Goal: Task Accomplishment & Management: Manage account settings

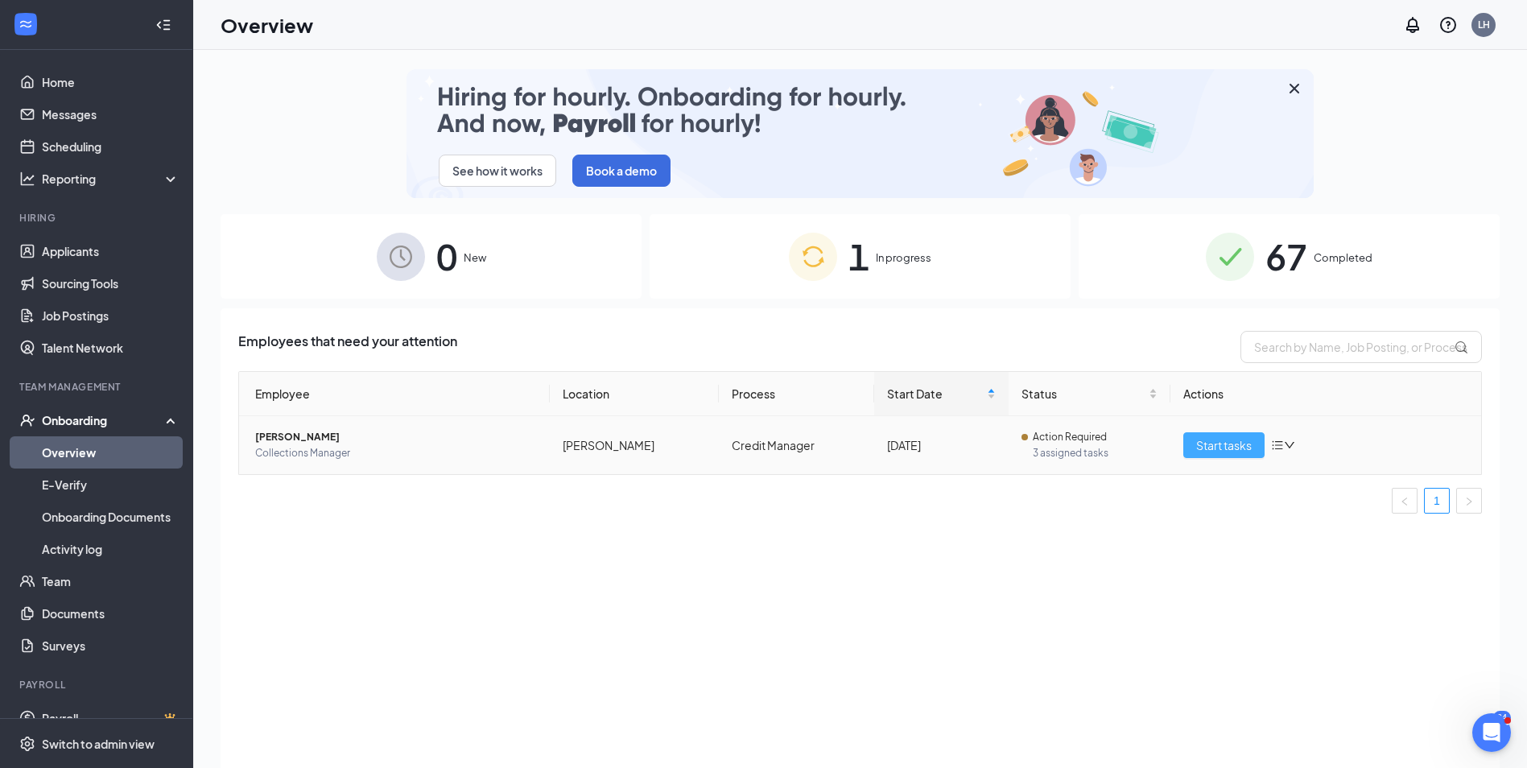
click at [1210, 438] on span "Start tasks" at bounding box center [1224, 445] width 56 height 18
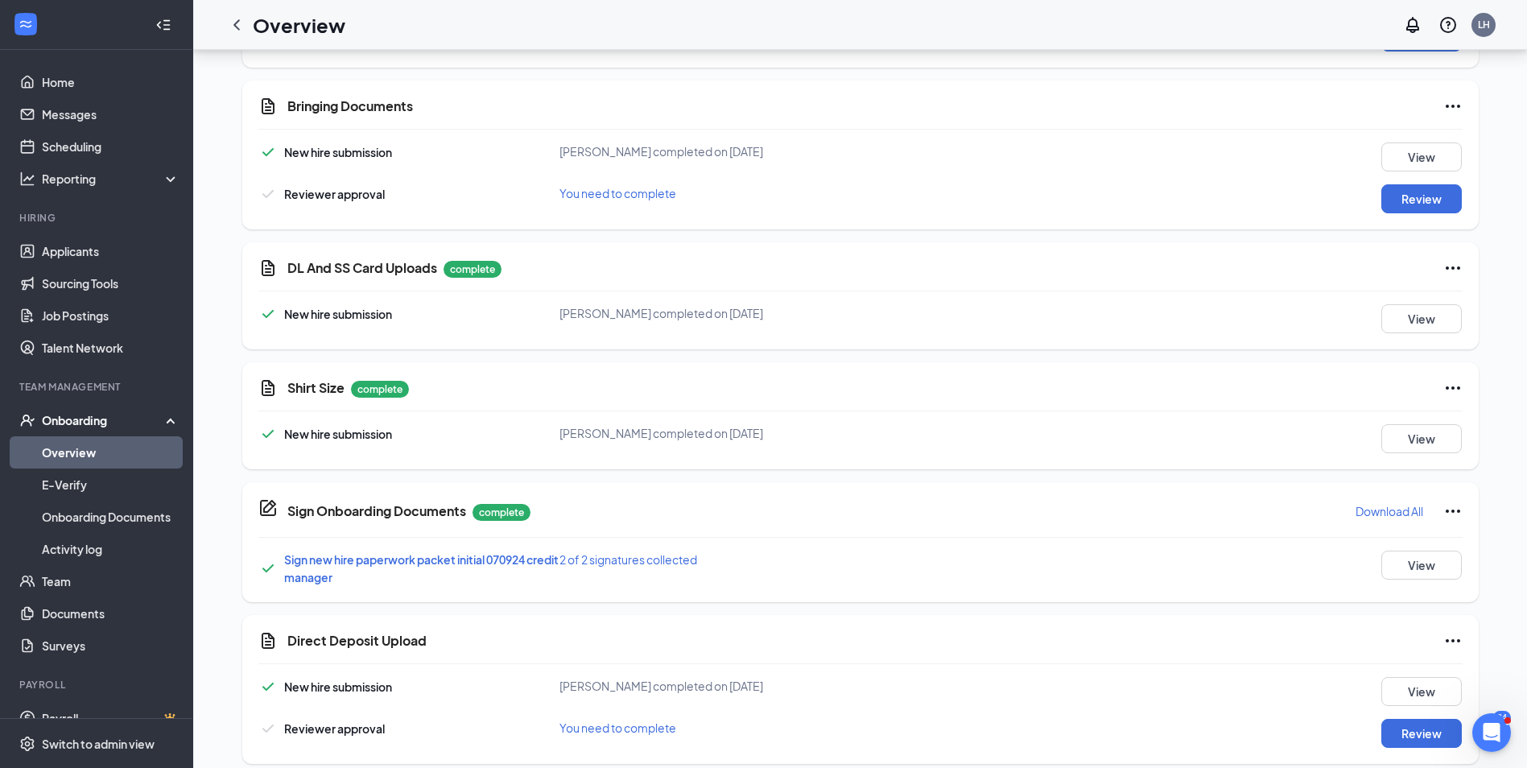
scroll to position [643, 0]
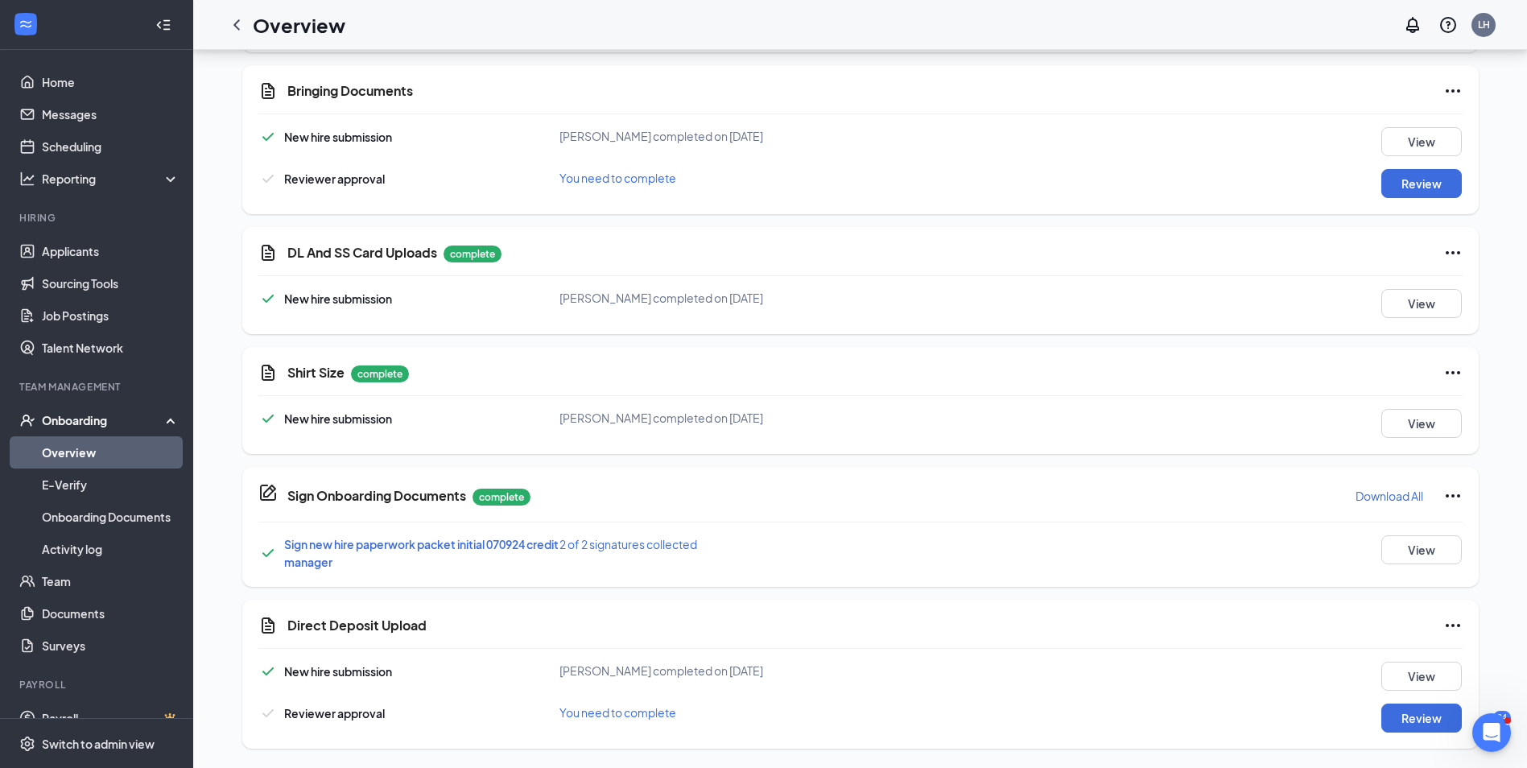
click at [1397, 498] on p "Download All" at bounding box center [1390, 496] width 68 height 16
click at [949, 190] on div "Reviewer approval You need to complete Review" at bounding box center [860, 183] width 1204 height 29
click at [1402, 723] on button "Review" at bounding box center [1421, 718] width 81 height 29
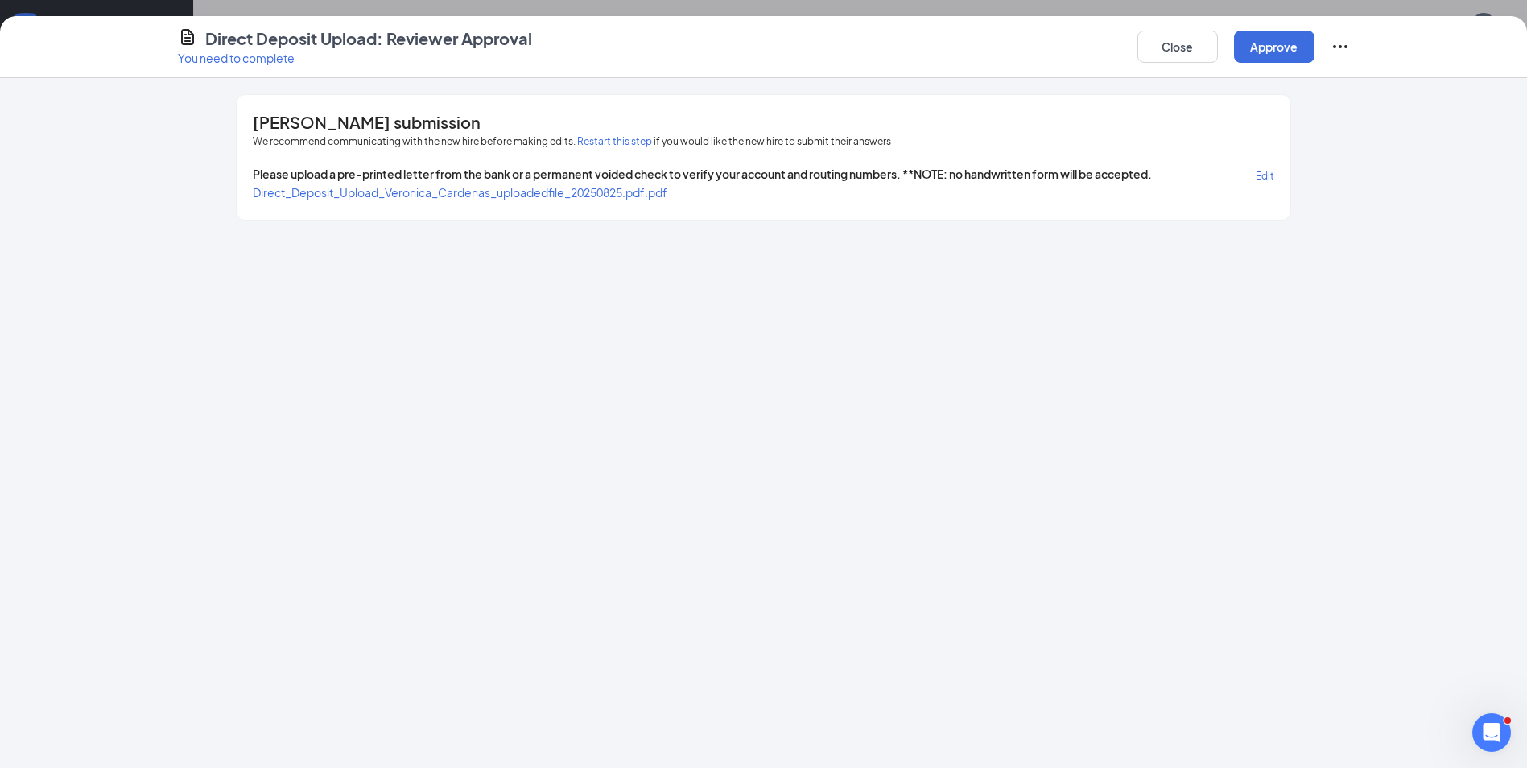
click at [542, 191] on span "Direct_Deposit_Upload_Veronica_Cardenas_uploadedfile_20250825.pdf.pdf" at bounding box center [460, 192] width 415 height 14
click at [1298, 53] on button "Approve" at bounding box center [1274, 47] width 81 height 32
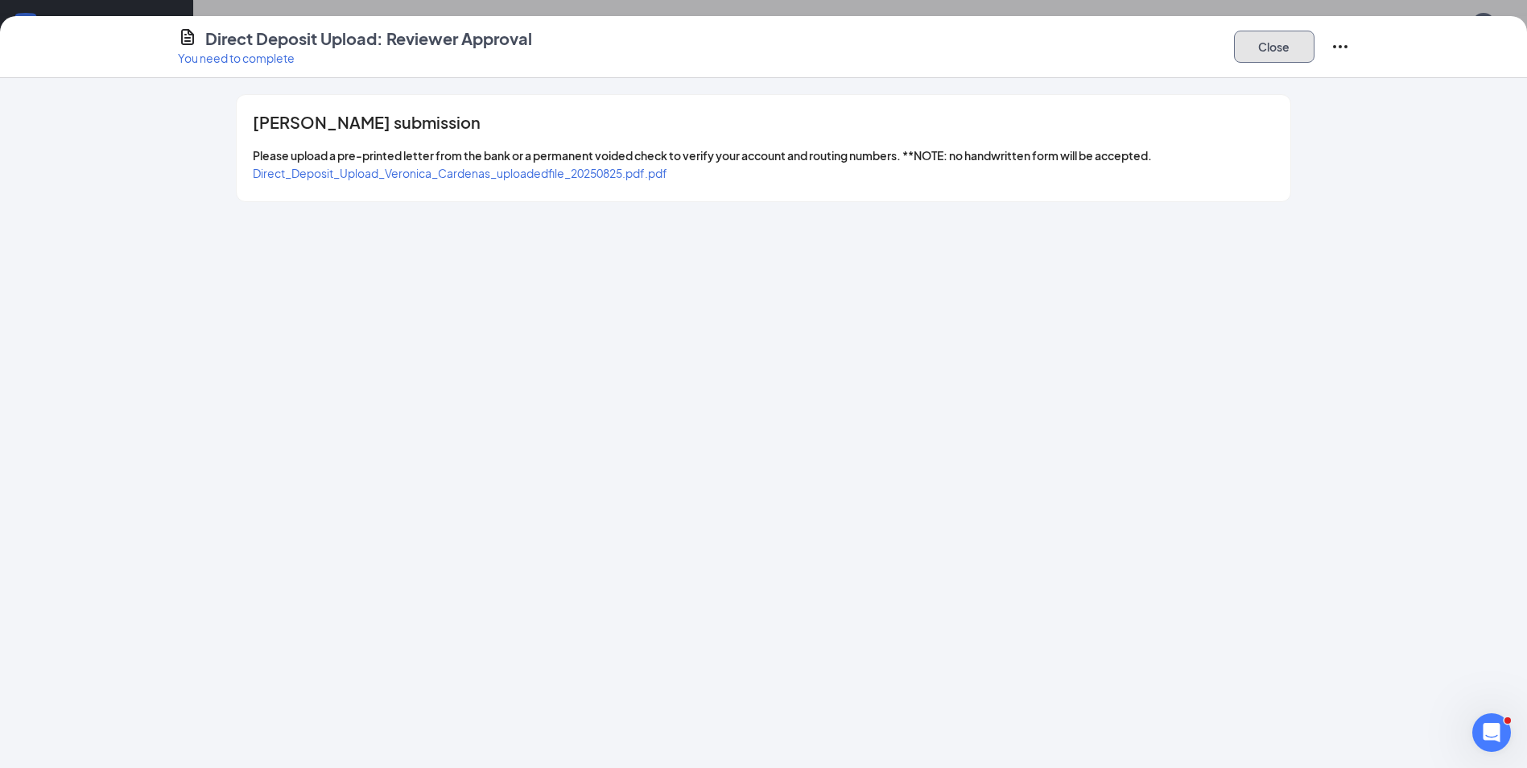
click at [1251, 42] on button "Close" at bounding box center [1274, 47] width 81 height 32
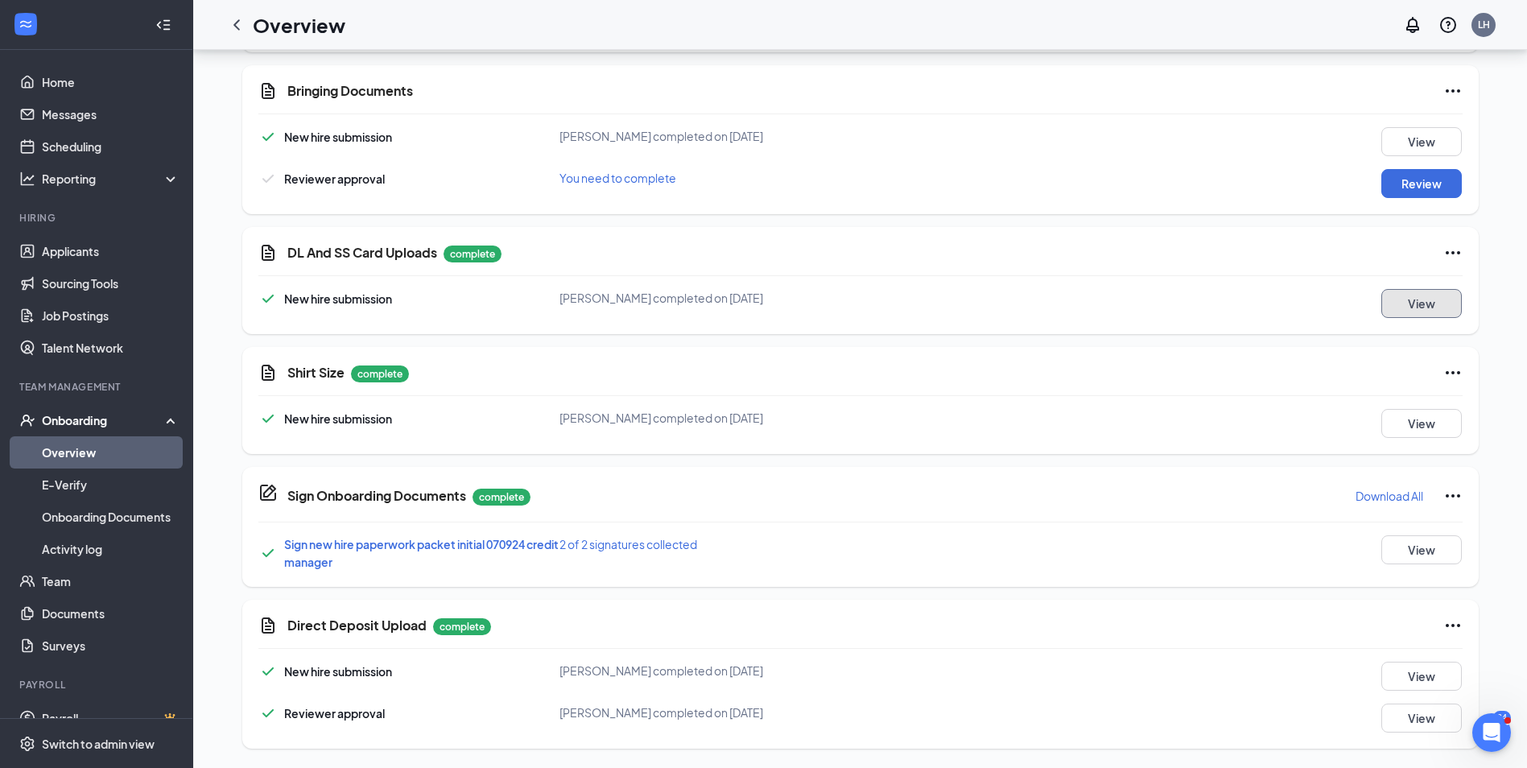
click at [1417, 308] on button "View" at bounding box center [1421, 303] width 81 height 29
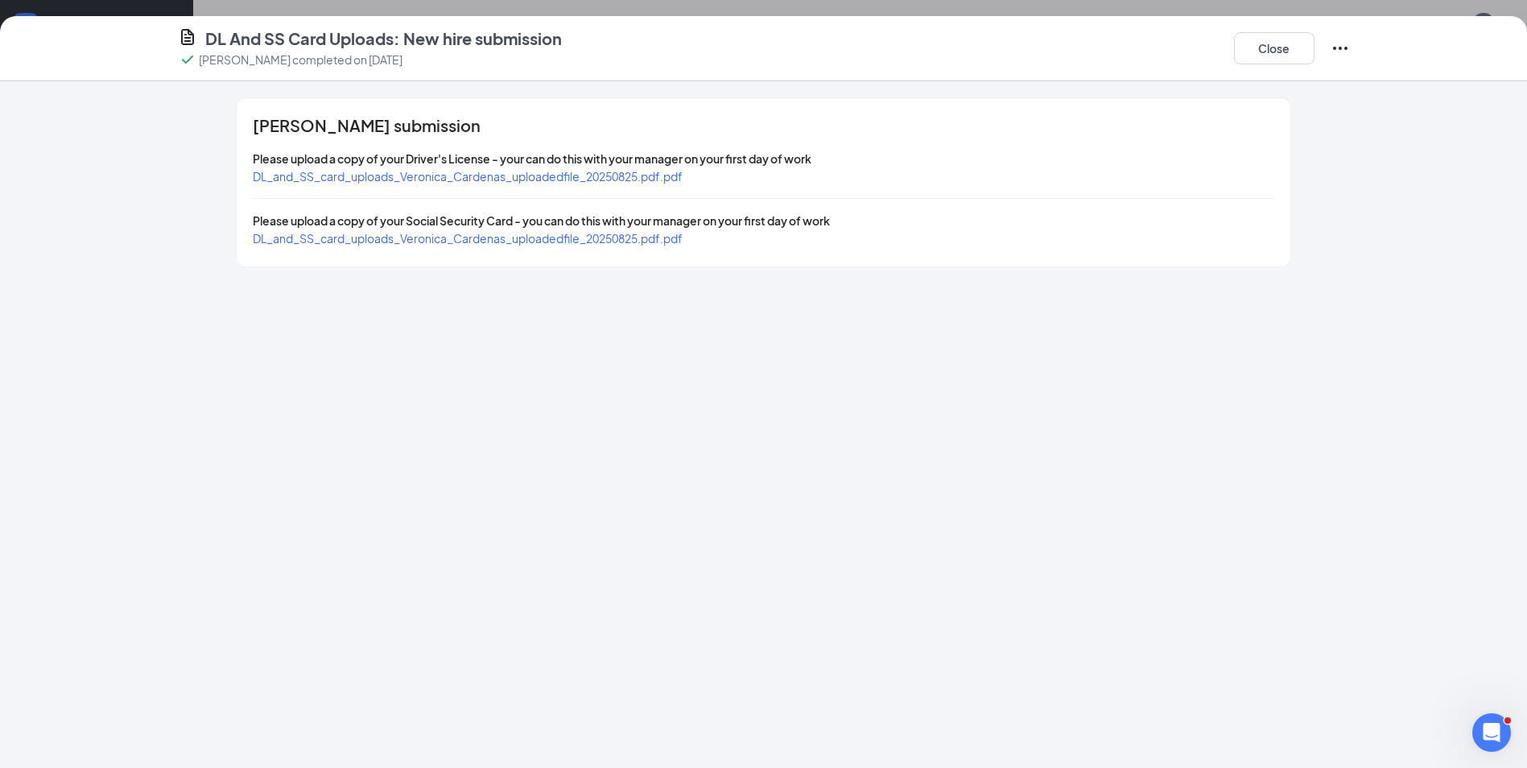
click at [617, 173] on span "DL_and_SS_card_uploads_Veronica_Cardenas_uploadedfile_20250825.pdf.pdf" at bounding box center [468, 176] width 430 height 14
click at [657, 237] on span "DL_and_SS_card_uploads_Veronica_Cardenas_uploadedfile_20250825.pdf.pdf" at bounding box center [468, 238] width 430 height 14
click at [1279, 52] on button "Close" at bounding box center [1274, 48] width 81 height 32
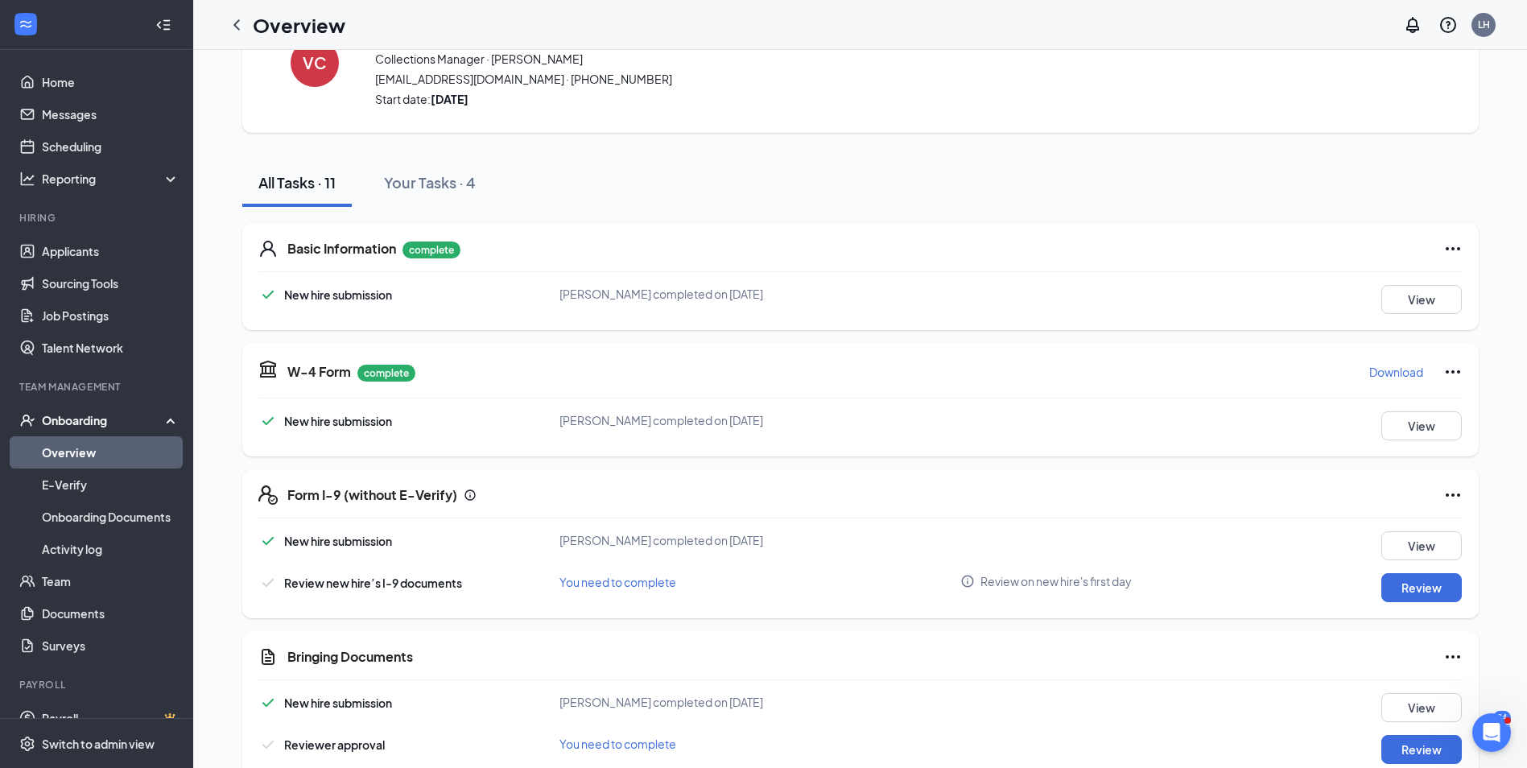
scroll to position [0, 0]
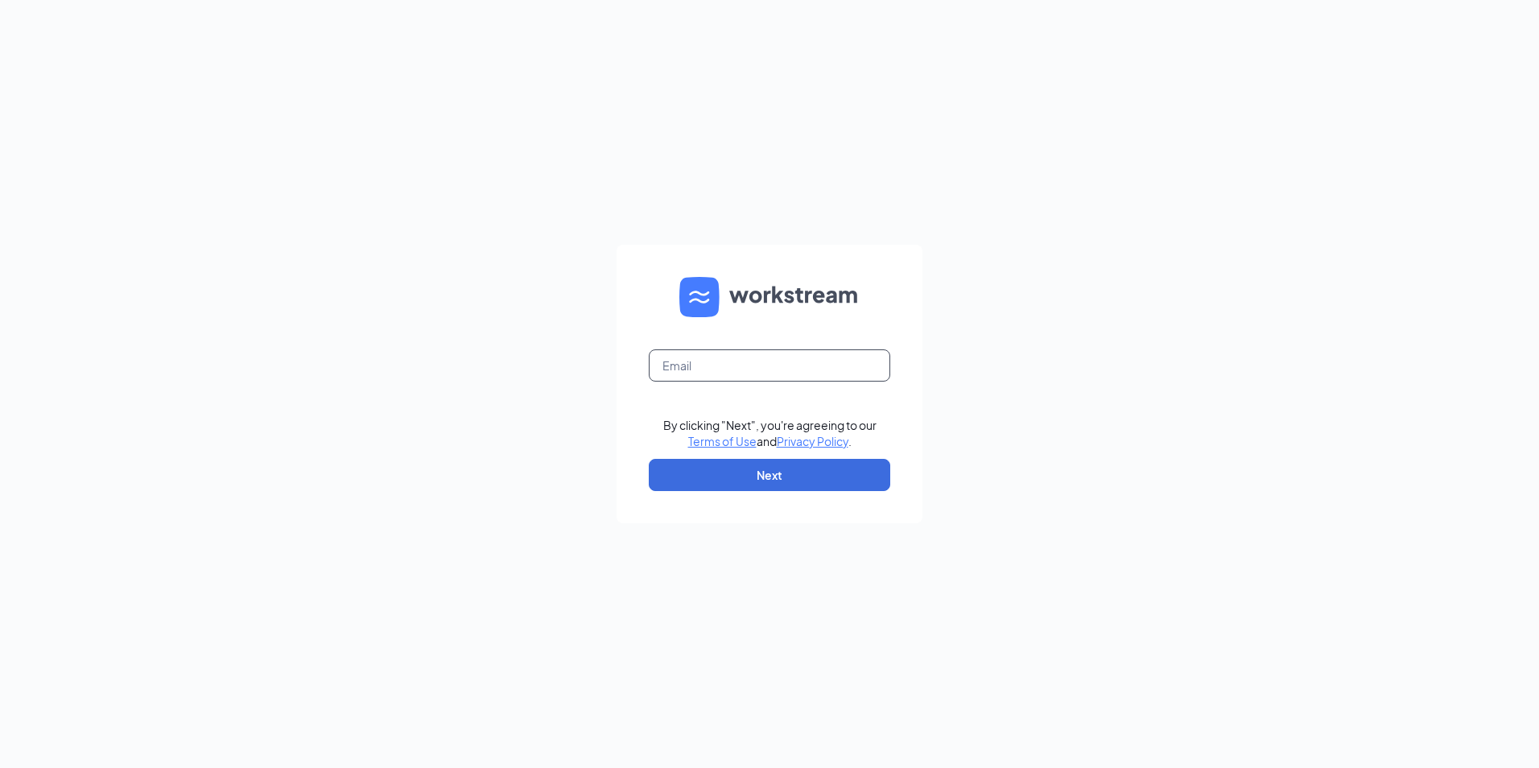
click at [703, 370] on input "text" at bounding box center [770, 365] width 242 height 32
type input "louann@tlhenterprises.com"
click at [752, 479] on button "Next" at bounding box center [770, 475] width 242 height 32
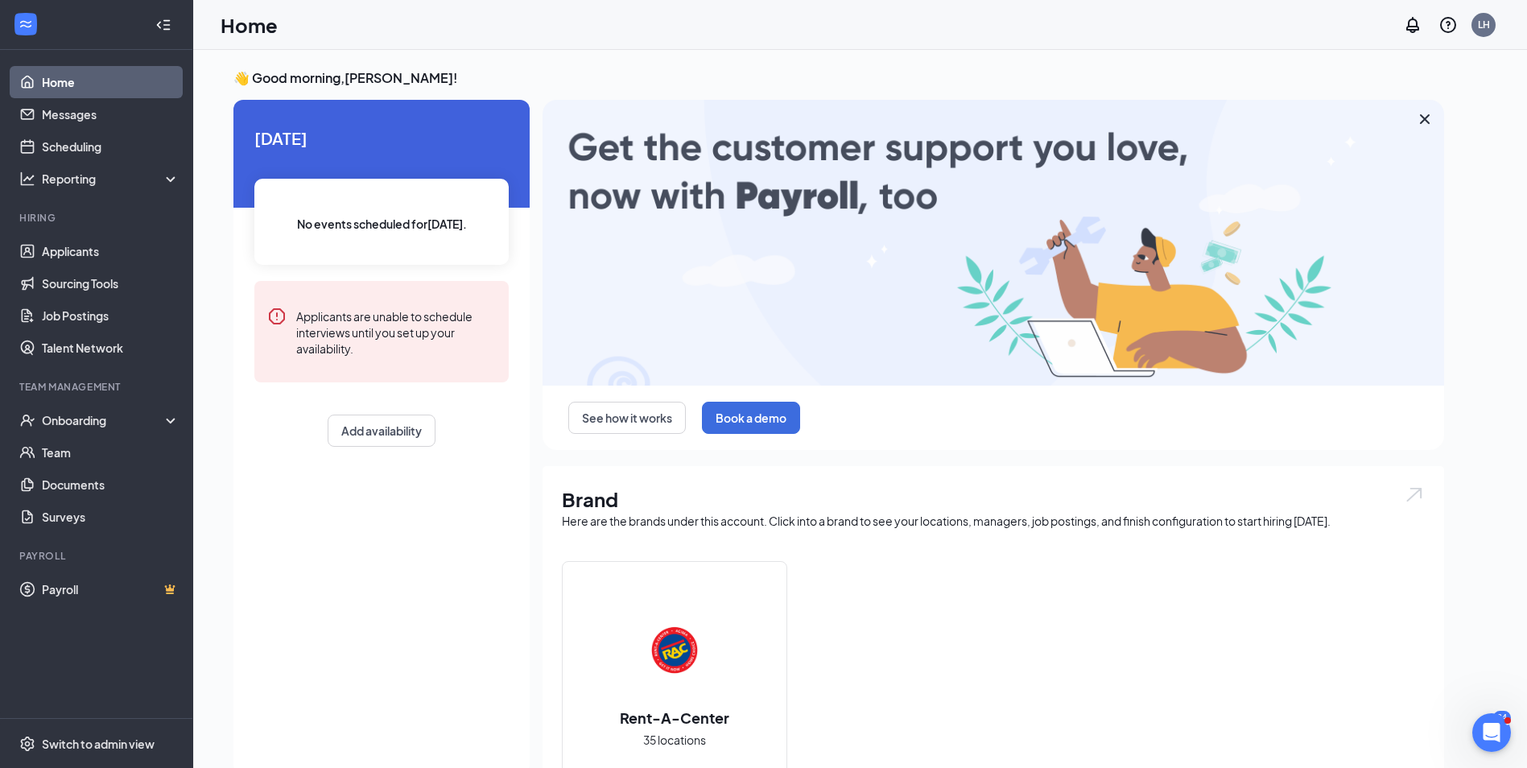
click at [1085, 33] on div "Home LH" at bounding box center [860, 25] width 1334 height 50
